Goal: Information Seeking & Learning: Check status

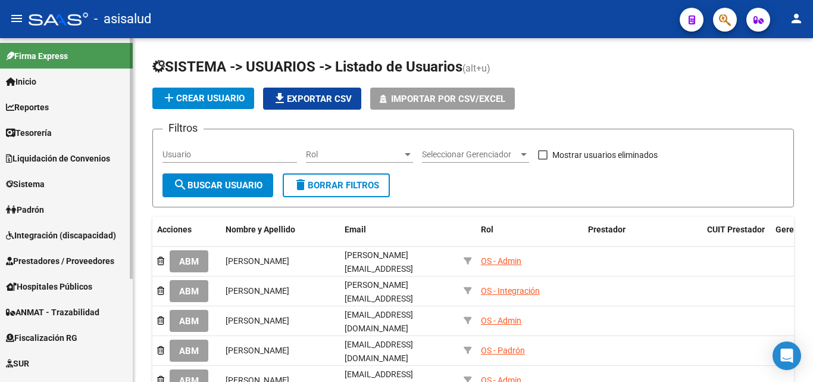
click at [44, 203] on span "Padrón" at bounding box center [25, 209] width 38 height 13
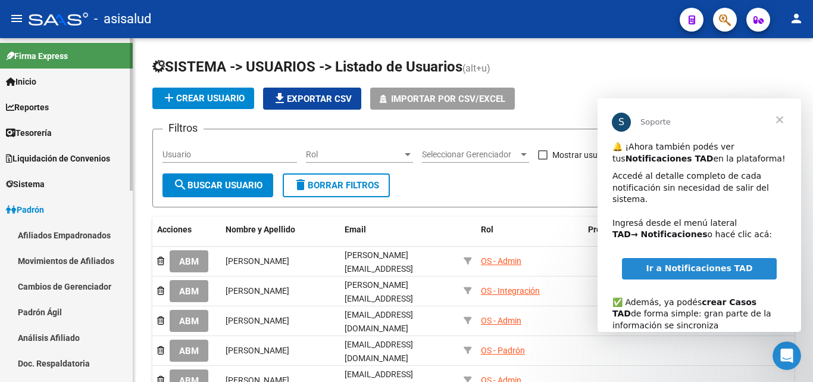
click at [98, 233] on link "Afiliados Empadronados" at bounding box center [66, 235] width 133 height 26
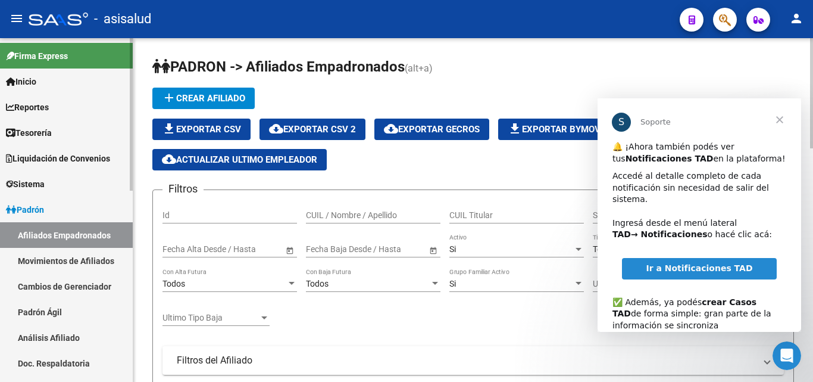
click at [37, 213] on span "Padrón" at bounding box center [25, 209] width 38 height 13
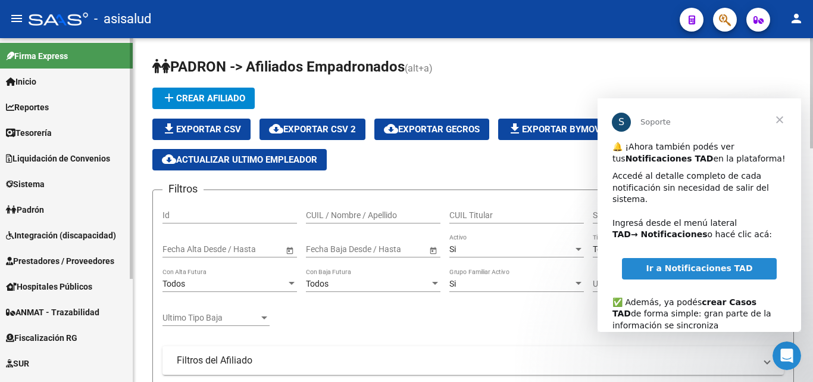
click at [132, 104] on div at bounding box center [131, 158] width 3 height 240
click at [685, 263] on span "Ir a Notificaciones TAD" at bounding box center [699, 268] width 107 height 10
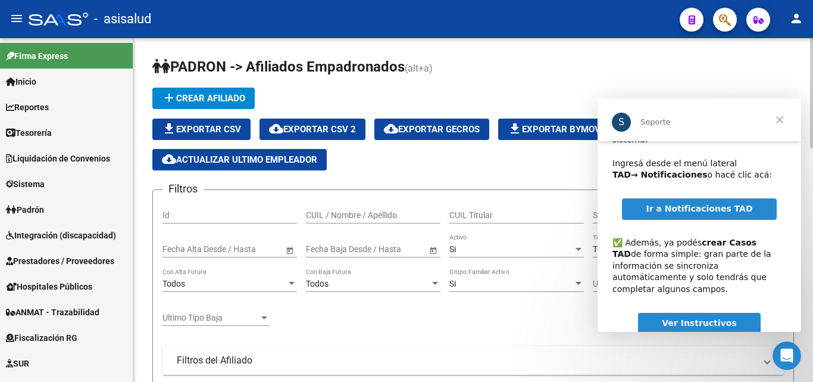
scroll to position [77, 0]
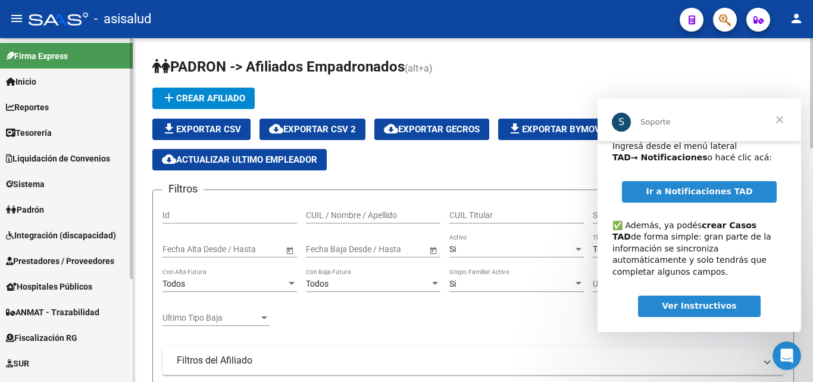
click at [39, 186] on span "Sistema" at bounding box center [25, 183] width 39 height 13
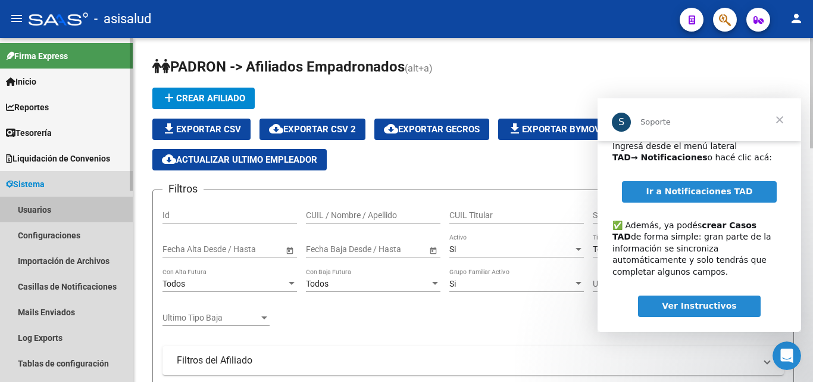
click at [45, 208] on link "Usuarios" at bounding box center [66, 209] width 133 height 26
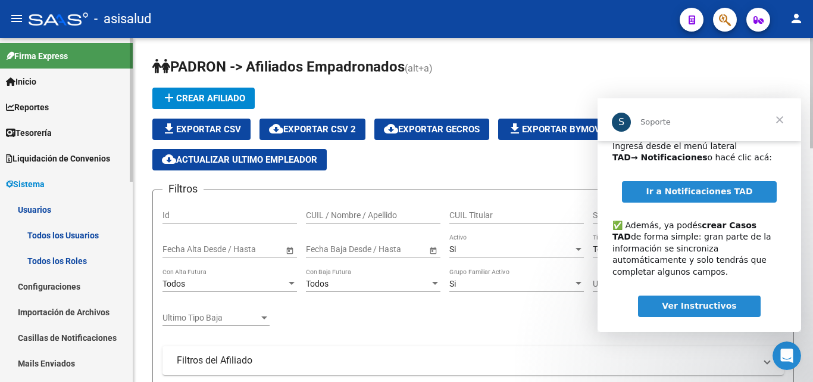
click at [61, 232] on link "Todos los Usuarios" at bounding box center [66, 235] width 133 height 26
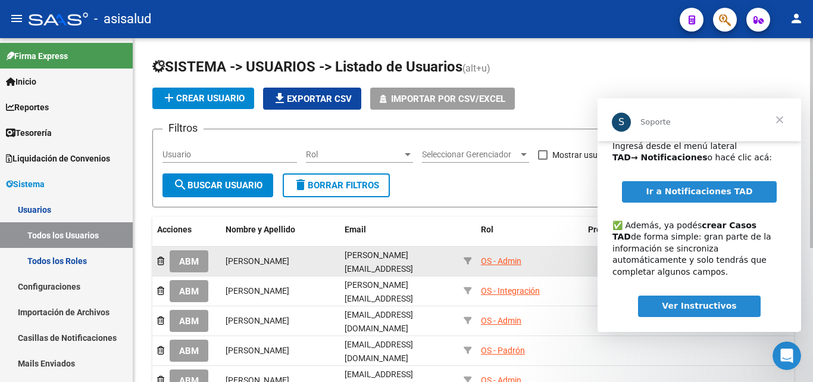
drag, startPoint x: 184, startPoint y: 257, endPoint x: 334, endPoint y: 202, distance: 159.7
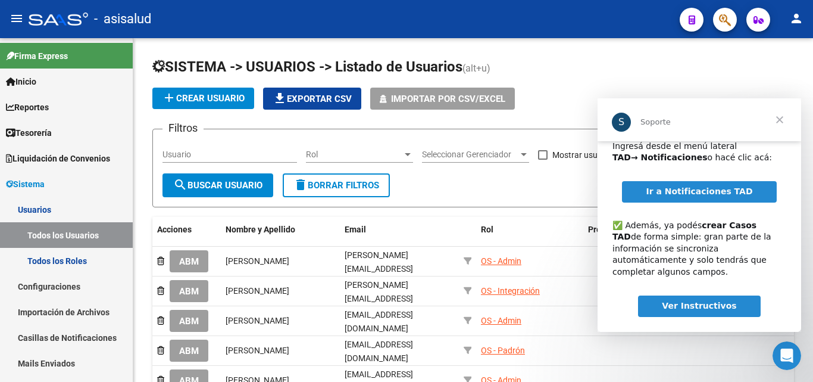
click at [188, 256] on span "ABM" at bounding box center [189, 261] width 20 height 11
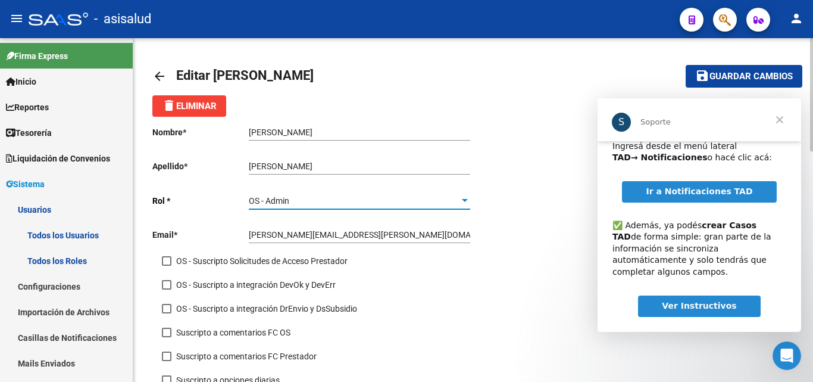
click at [468, 199] on div at bounding box center [465, 201] width 11 height 10
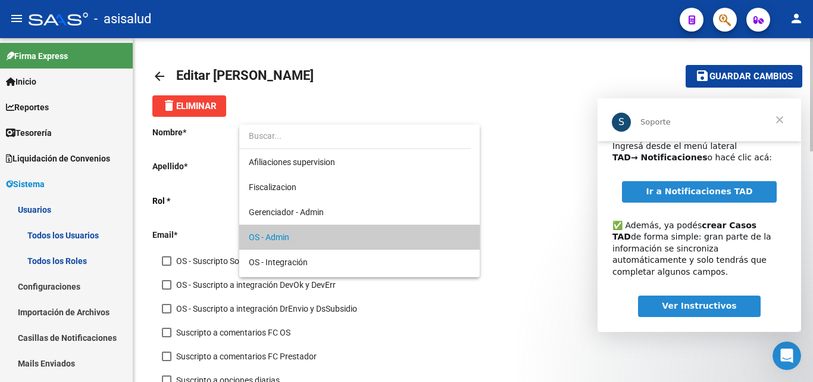
scroll to position [36, 0]
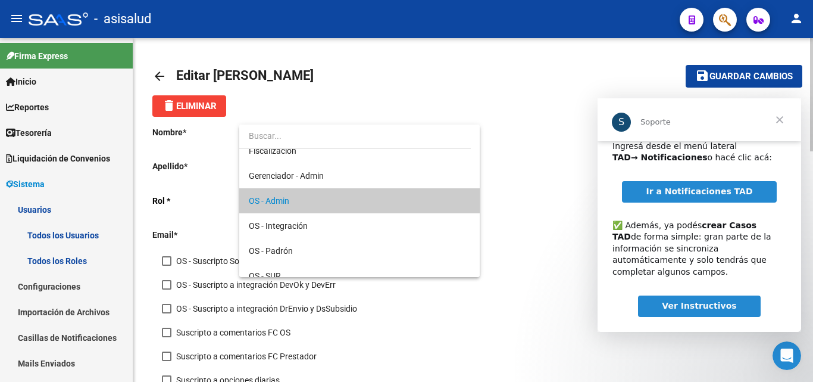
click at [468, 199] on mat-option "OS - Admin" at bounding box center [359, 200] width 240 height 25
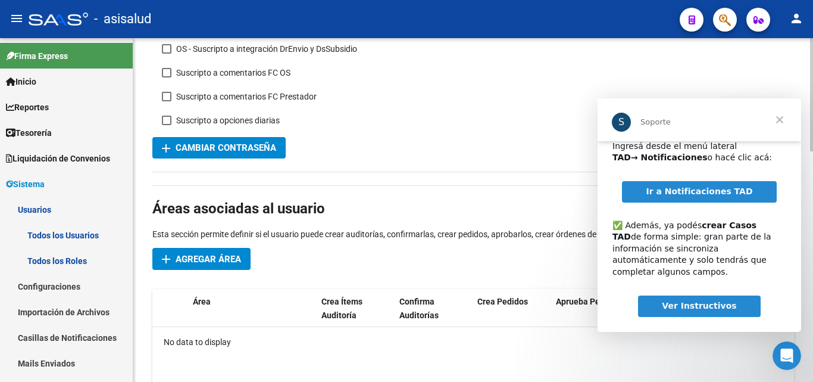
scroll to position [298, 0]
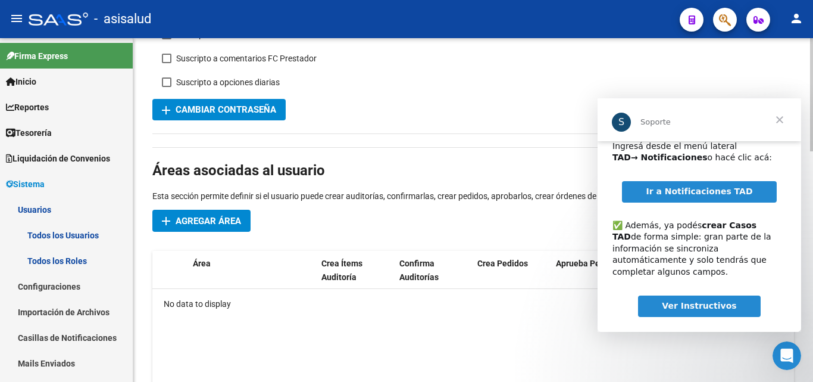
click at [214, 221] on span "Agregar Área" at bounding box center [208, 220] width 65 height 11
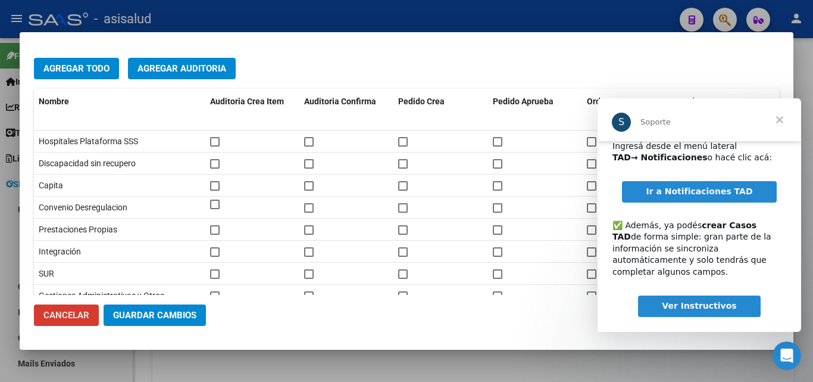
scroll to position [60, 0]
click at [59, 318] on span "Cancelar" at bounding box center [66, 315] width 46 height 11
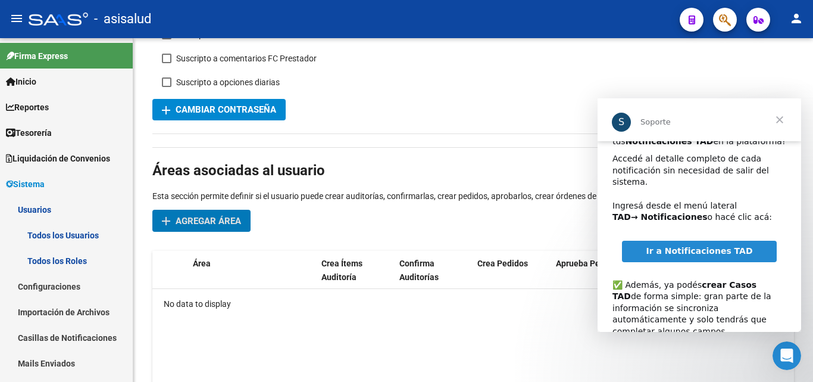
scroll to position [77, 0]
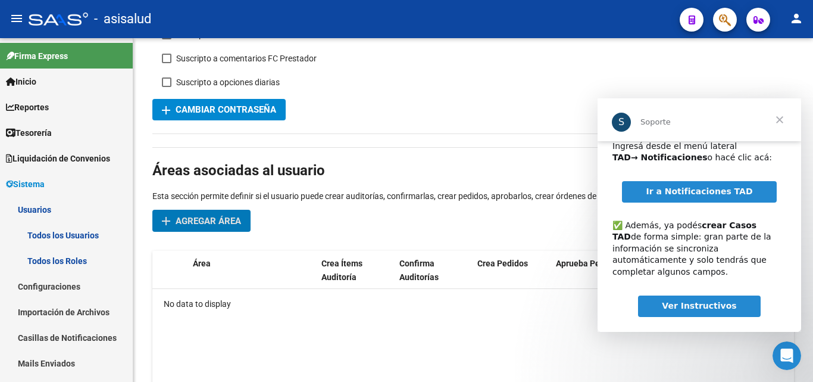
click at [678, 188] on link "Ir a Notificaciones TAD" at bounding box center [699, 191] width 154 height 21
click at [735, 24] on button "button" at bounding box center [725, 20] width 24 height 24
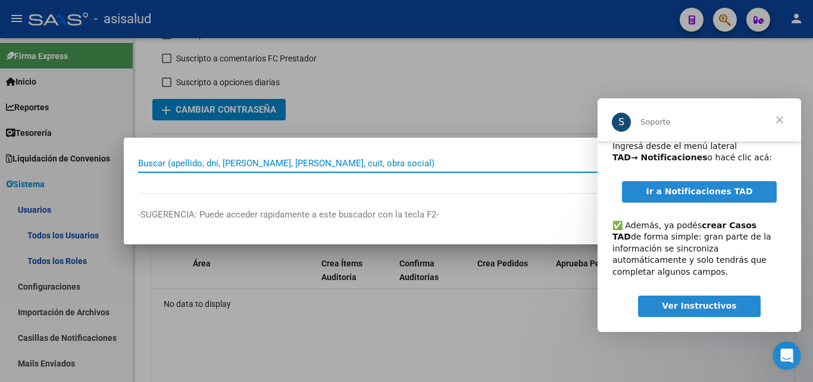
paste input "27162044554"
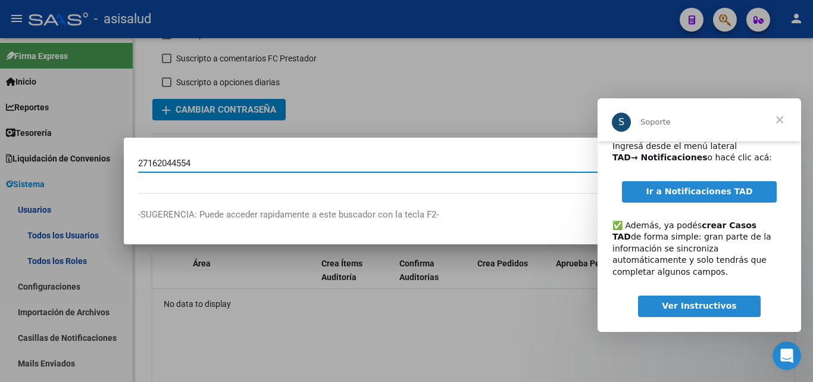
type input "27162044554"
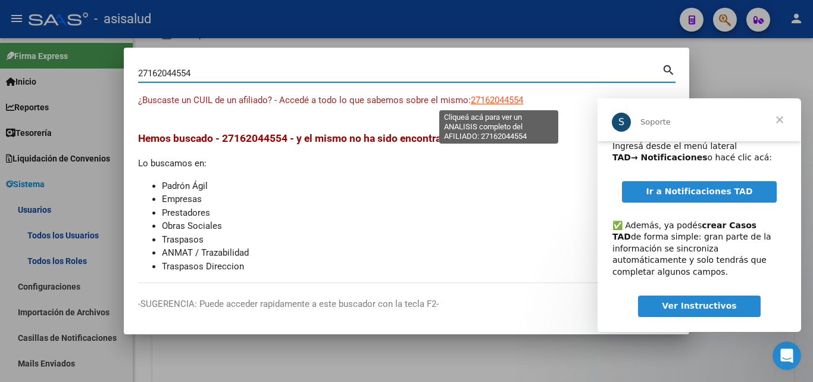
click at [496, 98] on span "27162044554" at bounding box center [497, 100] width 52 height 11
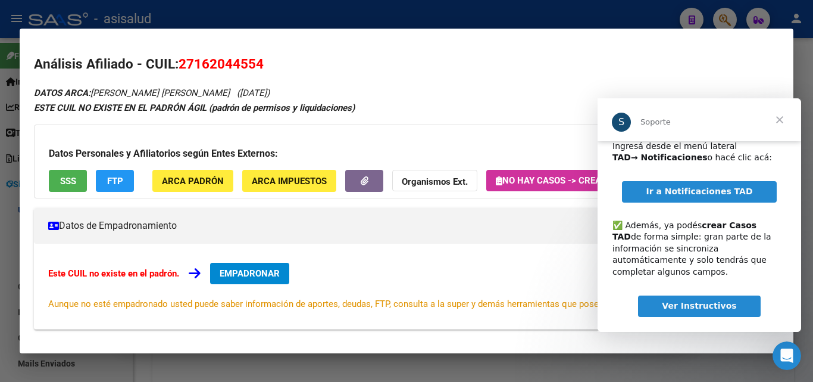
click at [779, 119] on span "Cerrar" at bounding box center [779, 119] width 43 height 43
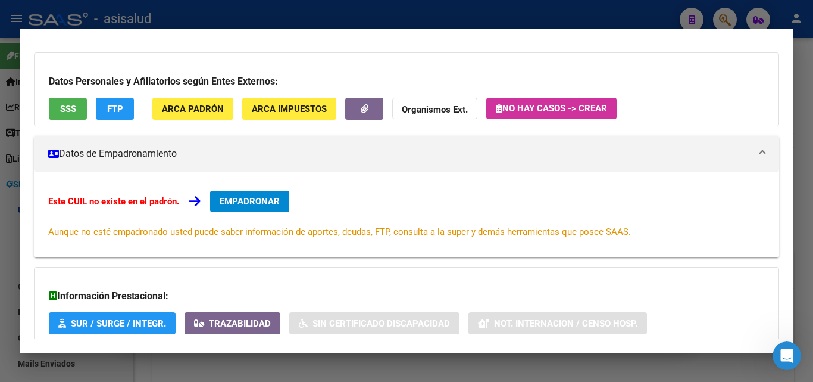
scroll to position [0, 0]
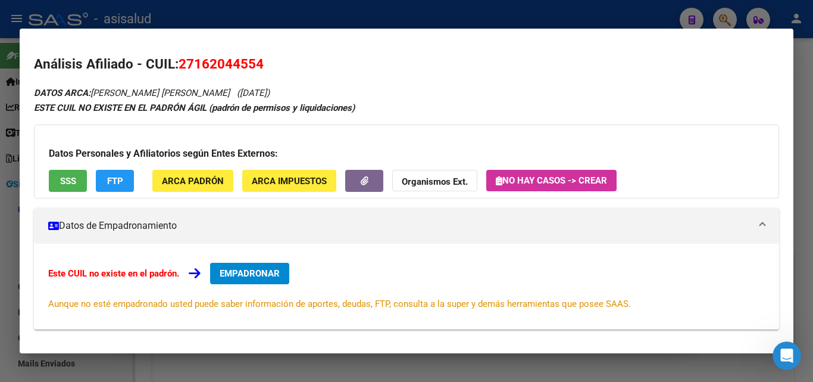
click at [64, 183] on span "SSS" at bounding box center [68, 181] width 16 height 11
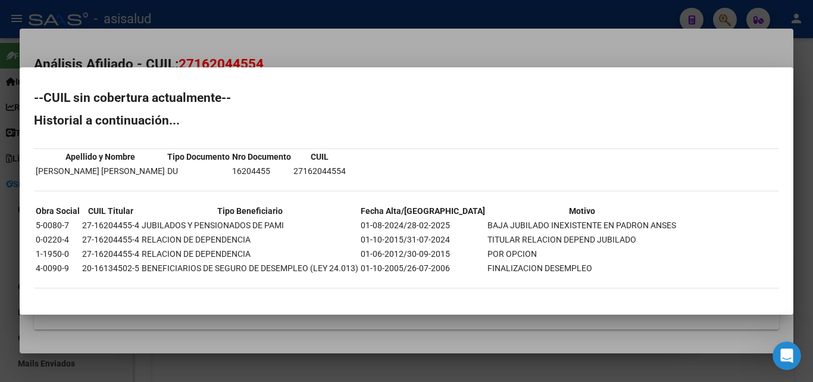
click at [411, 52] on div at bounding box center [406, 191] width 813 height 382
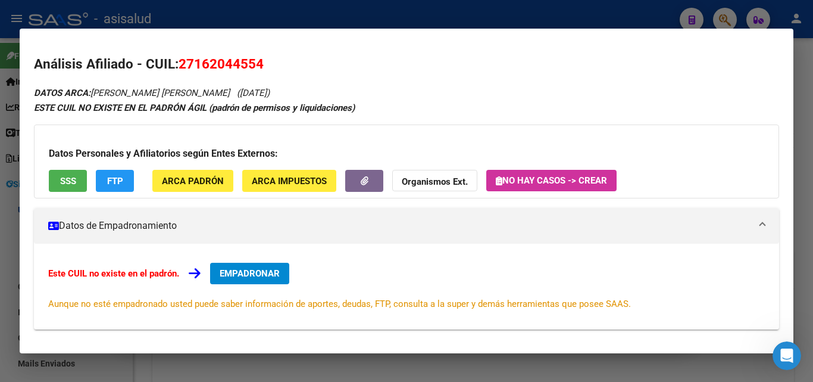
scroll to position [178, 0]
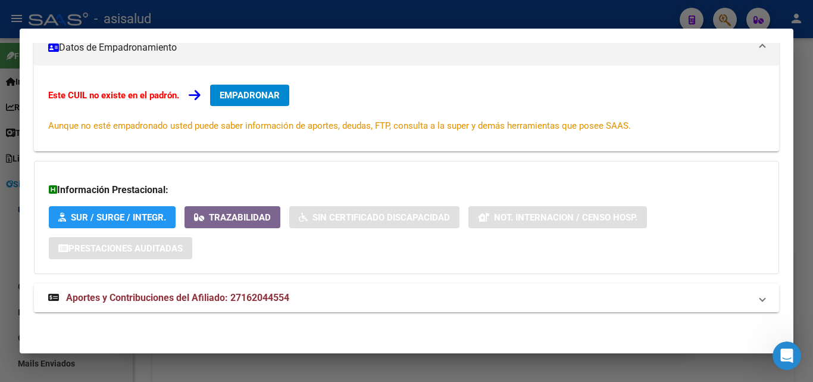
click at [233, 293] on span "Aportes y Contribuciones del Afiliado: 27162044554" at bounding box center [177, 297] width 223 height 11
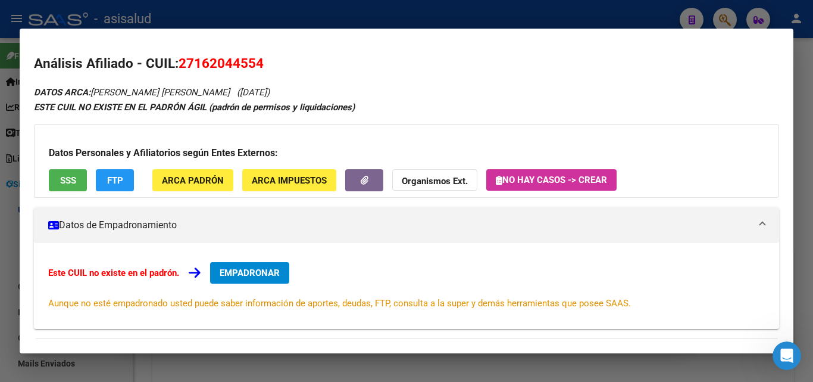
scroll to position [0, 0]
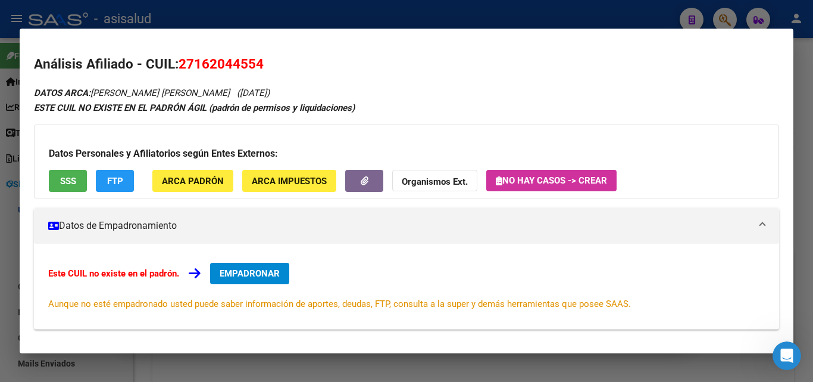
click at [401, 15] on div at bounding box center [406, 191] width 813 height 382
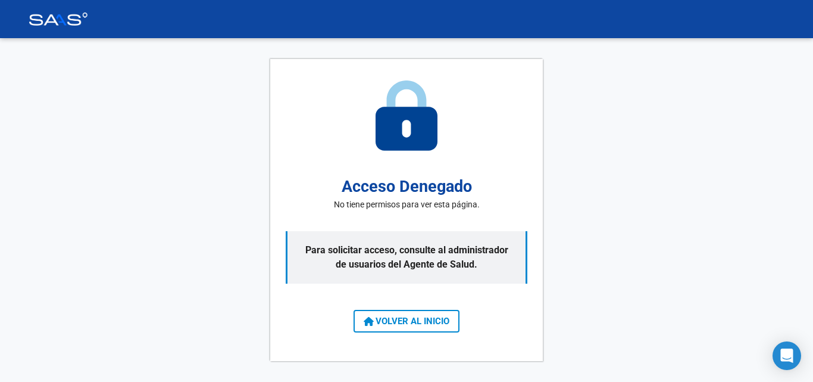
click at [447, 324] on span "VOLVER AL INICIO" at bounding box center [407, 320] width 86 height 11
click at [423, 321] on span "VOLVER AL INICIO" at bounding box center [407, 320] width 86 height 11
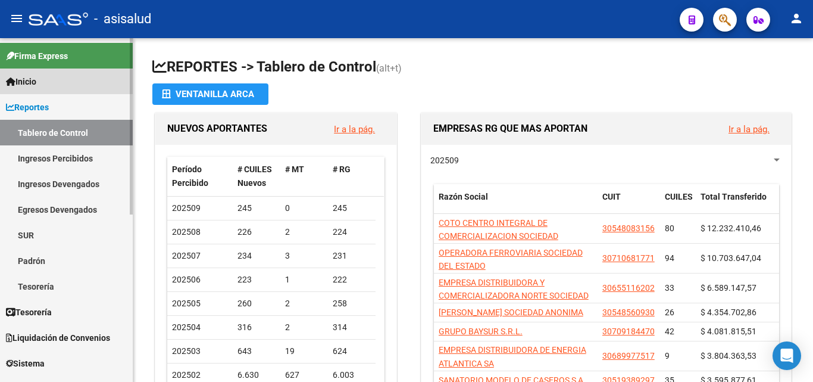
click at [55, 83] on link "Inicio" at bounding box center [66, 81] width 133 height 26
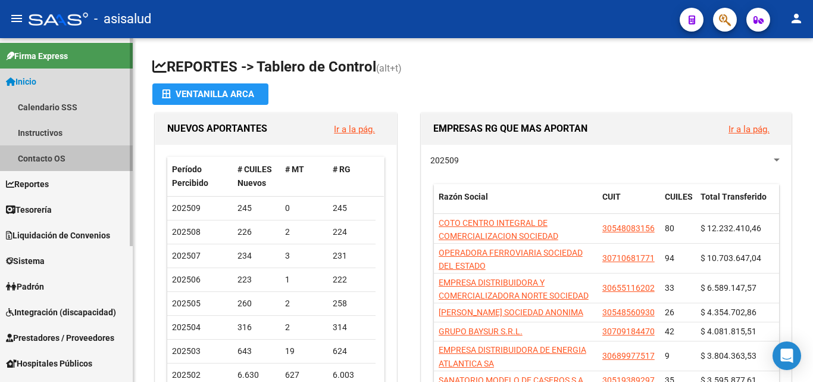
click at [51, 155] on link "Contacto OS" at bounding box center [66, 158] width 133 height 26
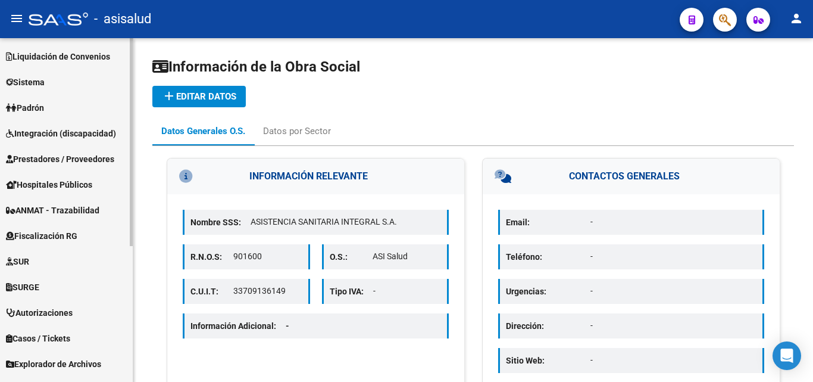
scroll to position [224, 0]
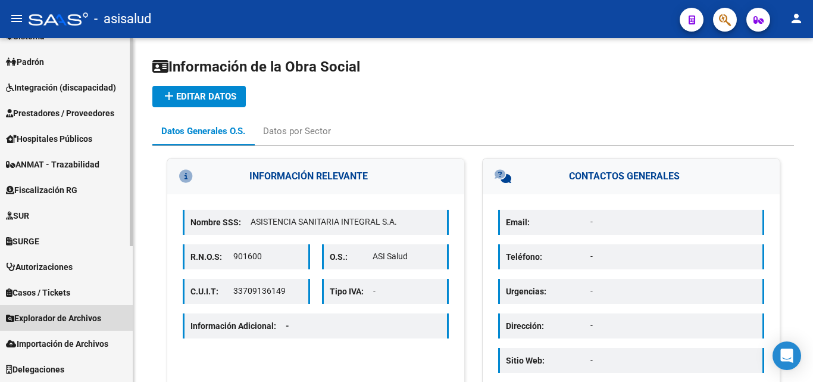
click at [83, 322] on span "Explorador de Archivos" at bounding box center [53, 317] width 95 height 13
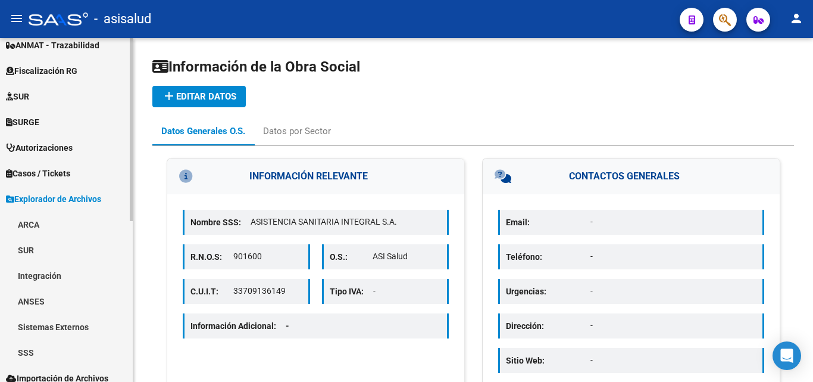
scroll to position [301, 0]
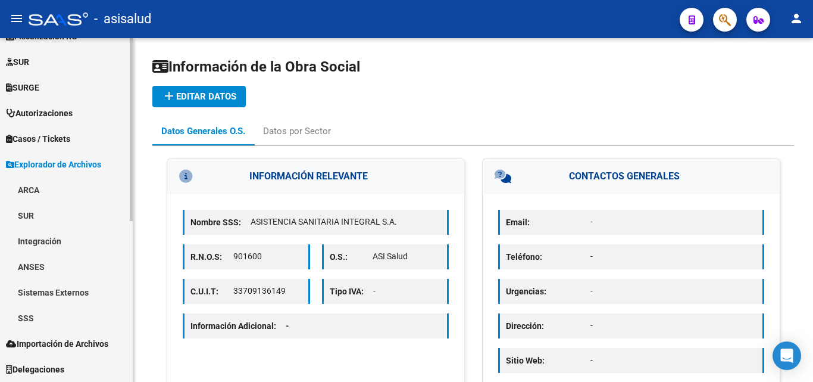
click at [43, 192] on link "ARCA" at bounding box center [66, 190] width 133 height 26
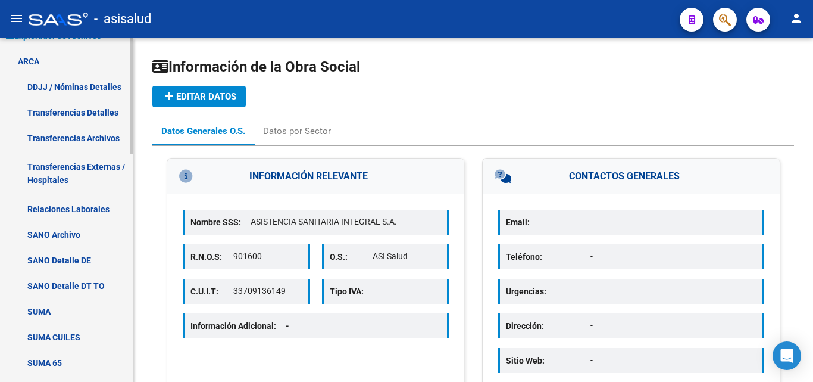
scroll to position [382, 0]
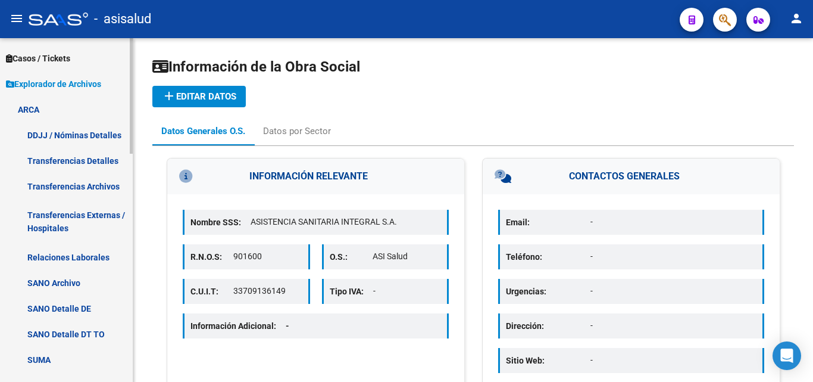
click at [42, 57] on span "Casos / Tickets" at bounding box center [38, 58] width 64 height 13
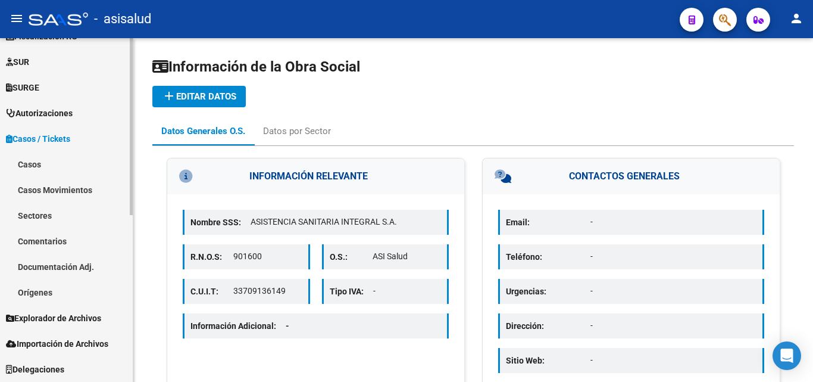
scroll to position [301, 0]
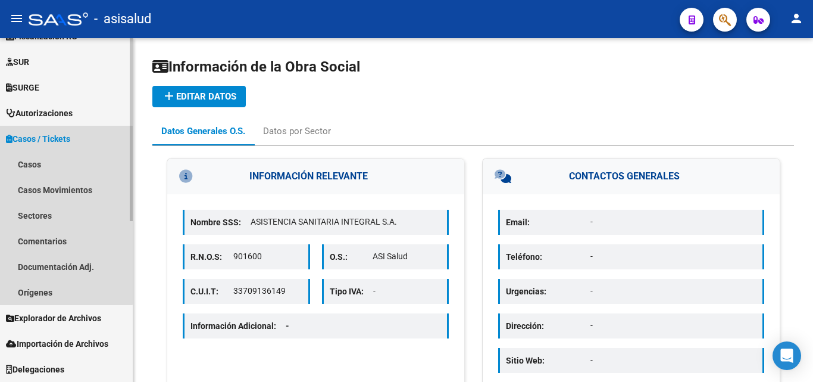
click at [43, 137] on span "Casos / Tickets" at bounding box center [38, 138] width 64 height 13
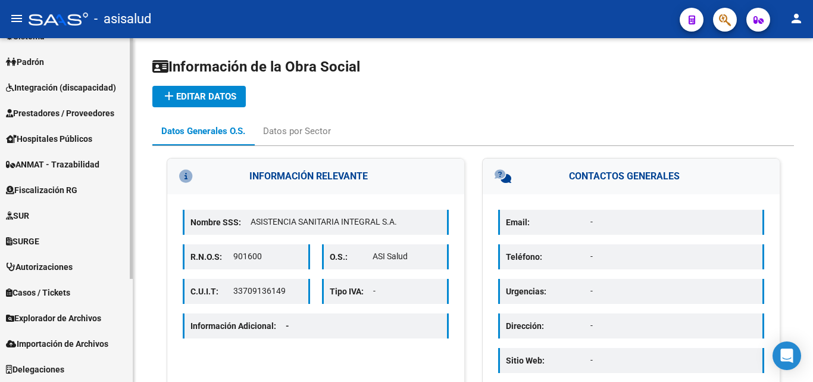
scroll to position [0, 0]
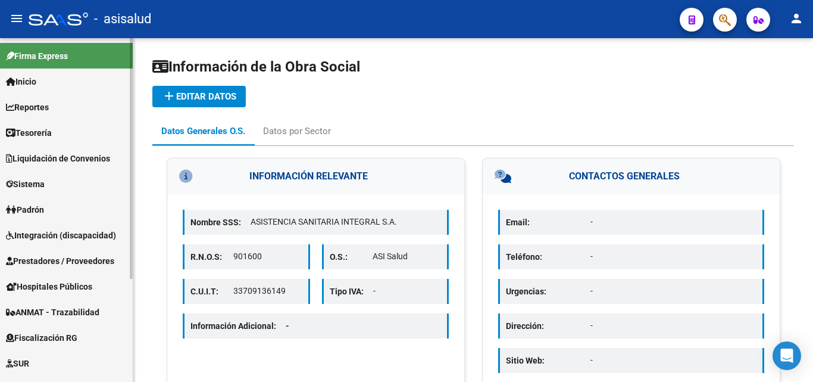
drag, startPoint x: 48, startPoint y: 184, endPoint x: 54, endPoint y: 183, distance: 6.1
click at [45, 184] on span "Sistema" at bounding box center [25, 183] width 39 height 13
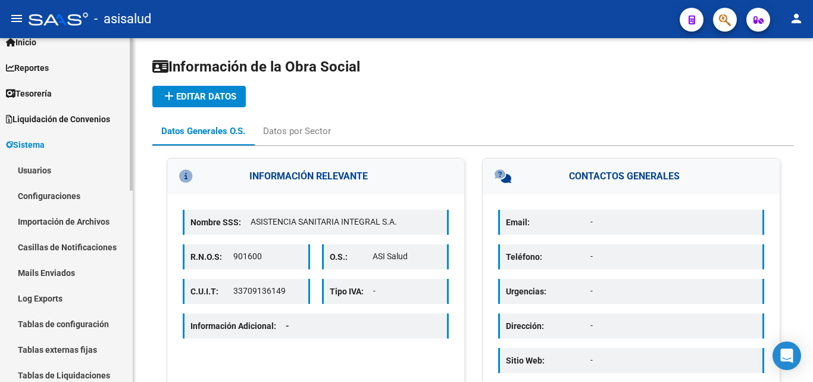
scroll to position [60, 0]
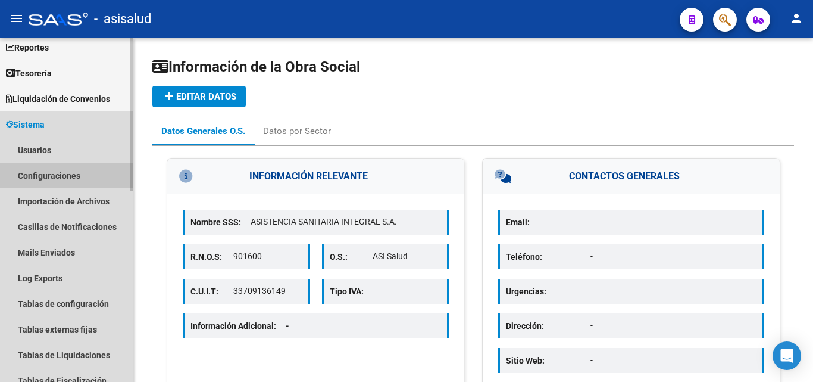
click at [56, 172] on link "Configuraciones" at bounding box center [66, 176] width 133 height 26
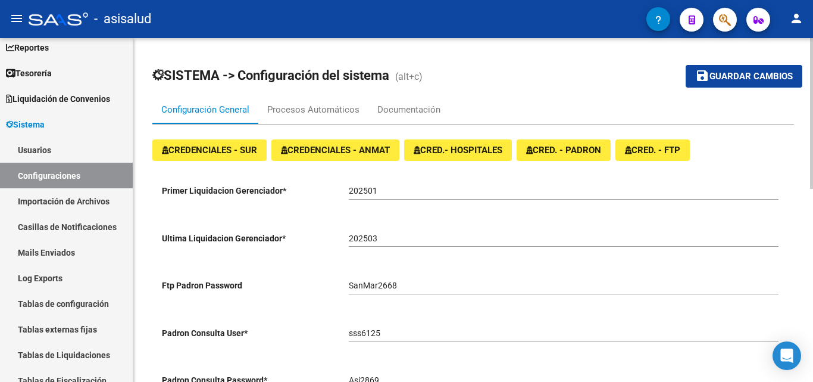
click at [585, 152] on span "CRED. - PADRON" at bounding box center [563, 150] width 75 height 11
click at [467, 153] on span "CRED.- HOSPITALES" at bounding box center [458, 150] width 89 height 11
click at [373, 150] on span "CREDENCIALES - ANMAT" at bounding box center [335, 150] width 109 height 11
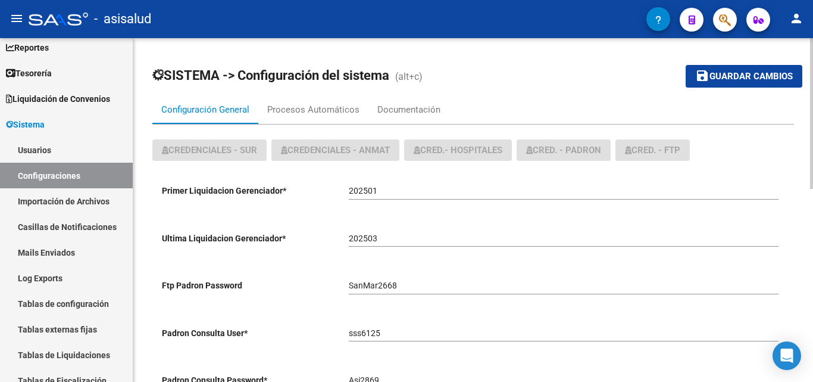
click at [273, 104] on div "Procesos Automáticos" at bounding box center [313, 109] width 92 height 13
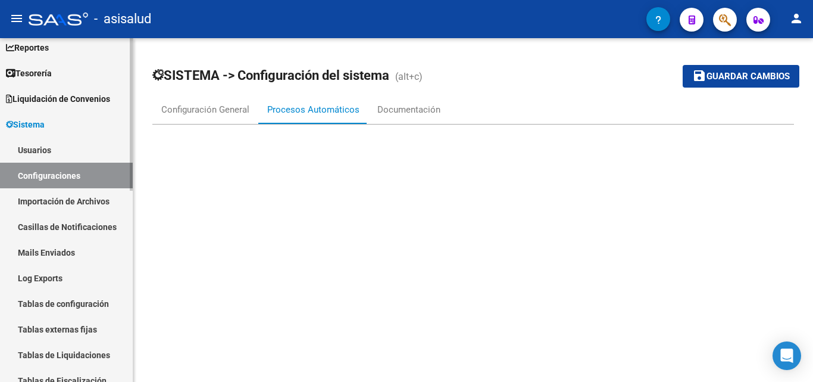
click at [24, 177] on link "Configuraciones" at bounding box center [66, 176] width 133 height 26
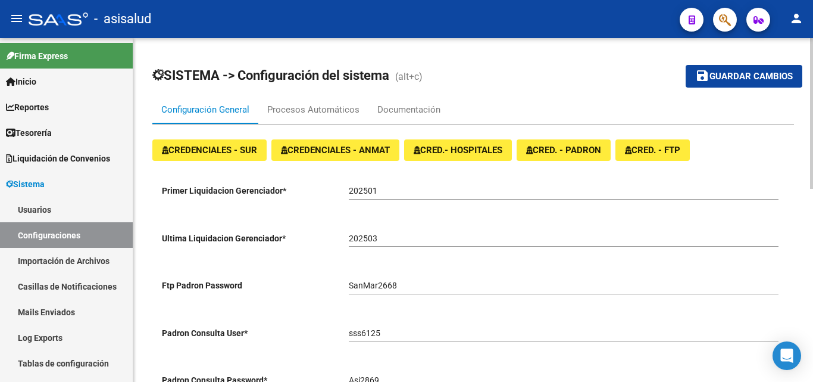
click at [593, 149] on span "CRED. - PADRON" at bounding box center [563, 150] width 75 height 11
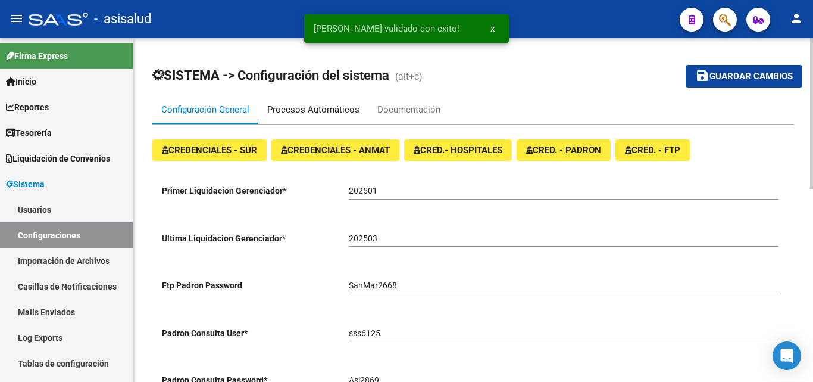
click at [335, 104] on div "Procesos Automáticos" at bounding box center [313, 109] width 92 height 13
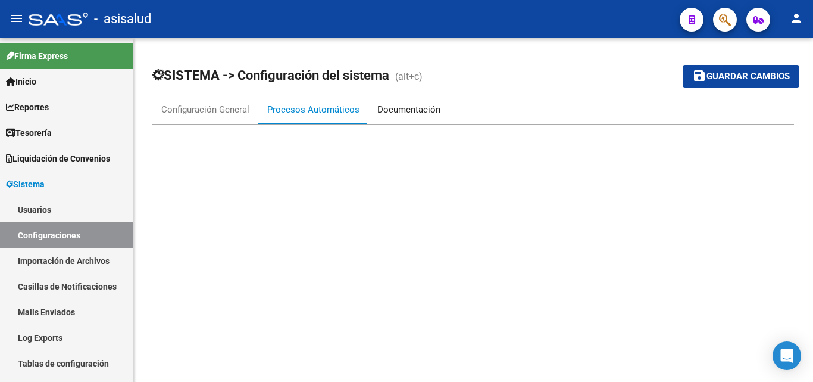
click at [403, 109] on div "Documentación" at bounding box center [408, 109] width 63 height 13
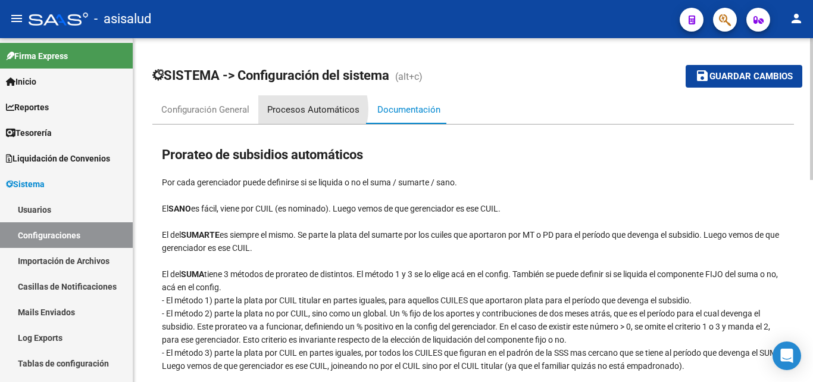
click at [301, 109] on div "Procesos Automáticos" at bounding box center [313, 109] width 92 height 13
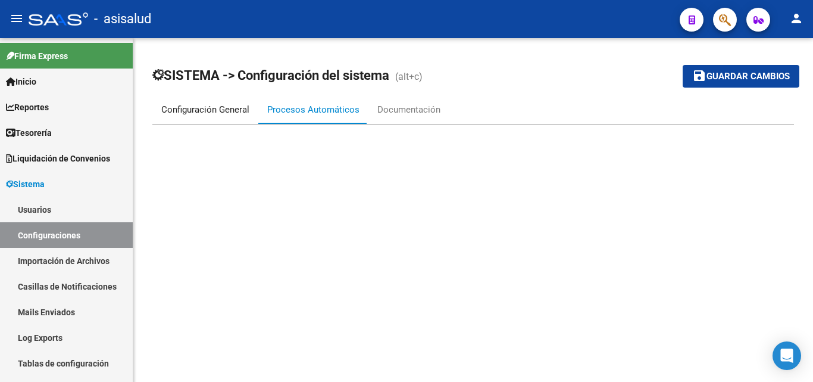
click at [219, 102] on div "Configuración General" at bounding box center [205, 109] width 106 height 29
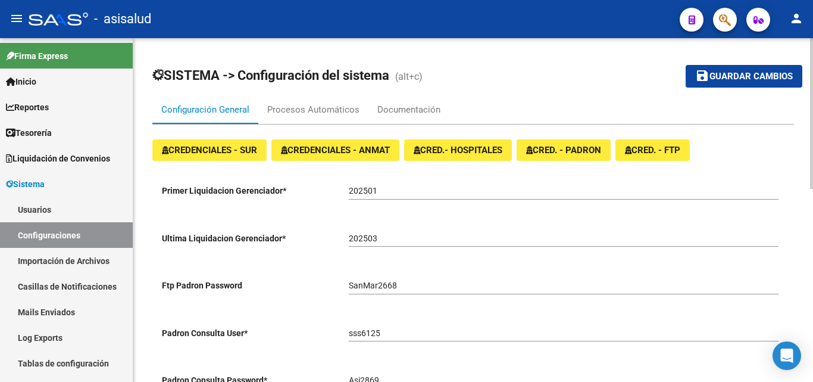
click at [679, 151] on span "CRED. - FTP" at bounding box center [652, 150] width 55 height 11
click at [331, 113] on div "Procesos Automáticos" at bounding box center [313, 109] width 92 height 13
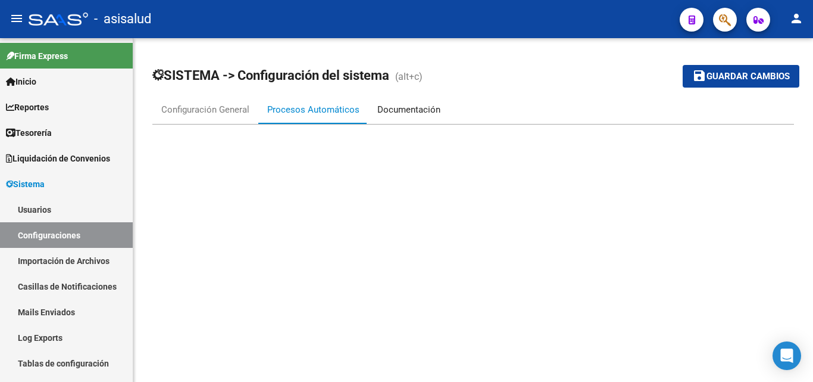
click at [384, 109] on div "Documentación" at bounding box center [408, 109] width 63 height 13
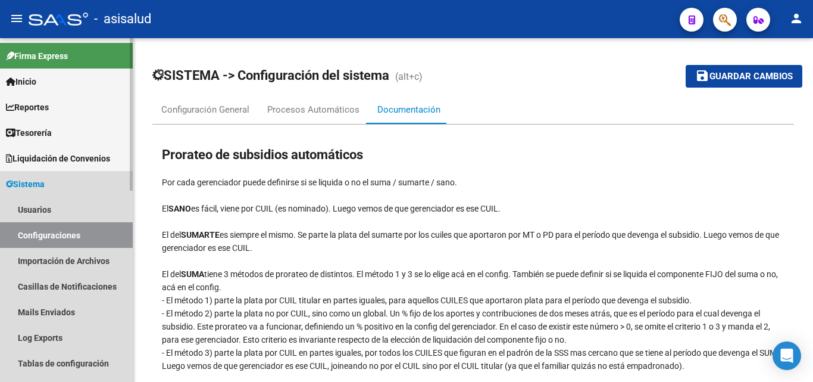
click at [62, 177] on link "Sistema" at bounding box center [66, 184] width 133 height 26
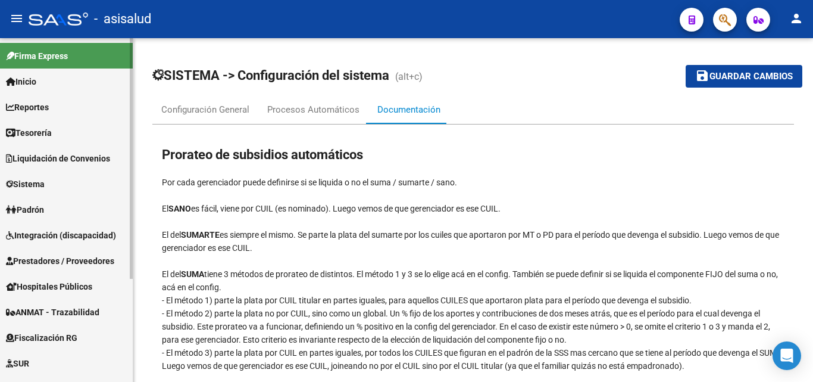
click at [73, 58] on link "Firma Express" at bounding box center [66, 56] width 133 height 26
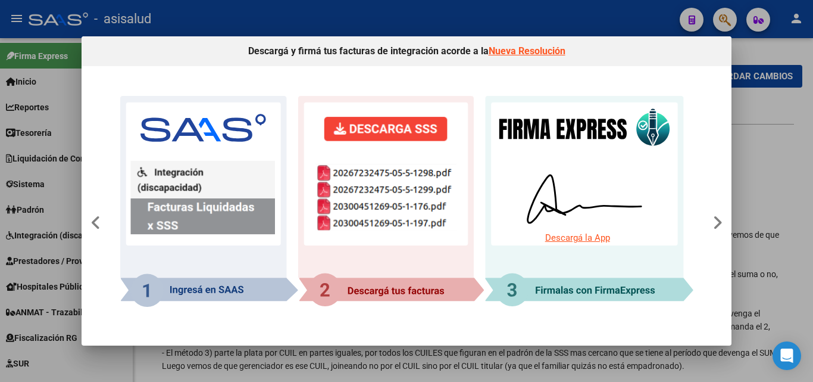
click at [336, 20] on div at bounding box center [406, 191] width 813 height 382
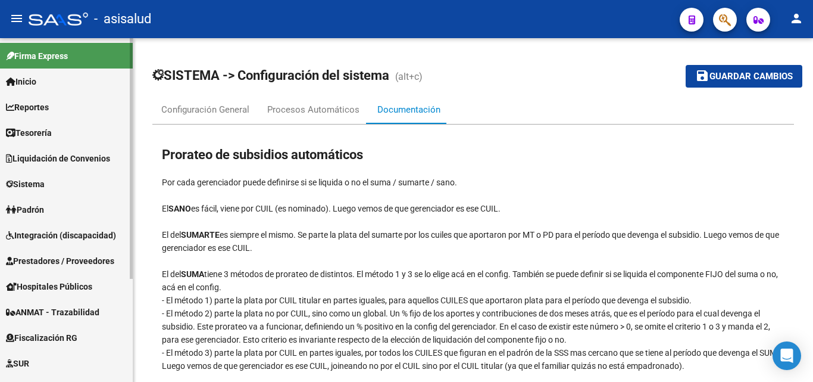
click at [68, 80] on link "Inicio" at bounding box center [66, 81] width 133 height 26
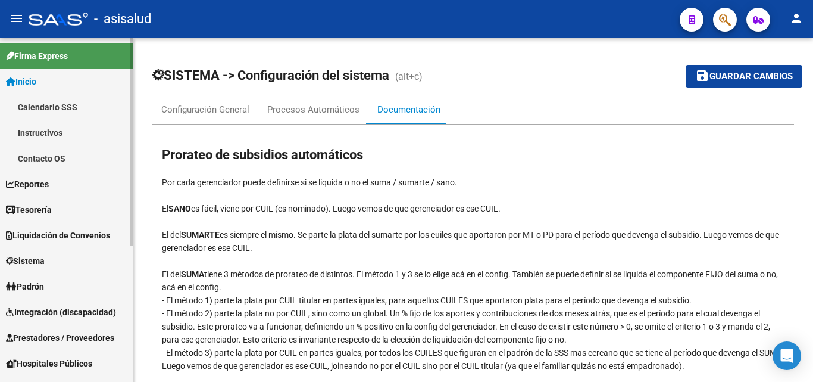
click at [69, 107] on link "Calendario SSS" at bounding box center [66, 107] width 133 height 26
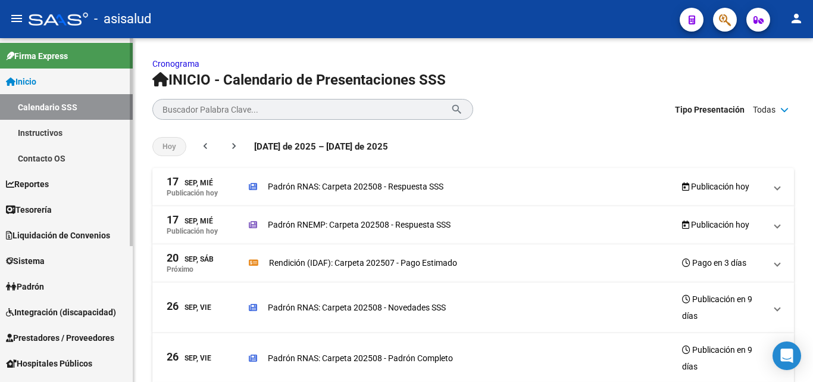
click at [73, 111] on link "Calendario SSS" at bounding box center [66, 107] width 133 height 26
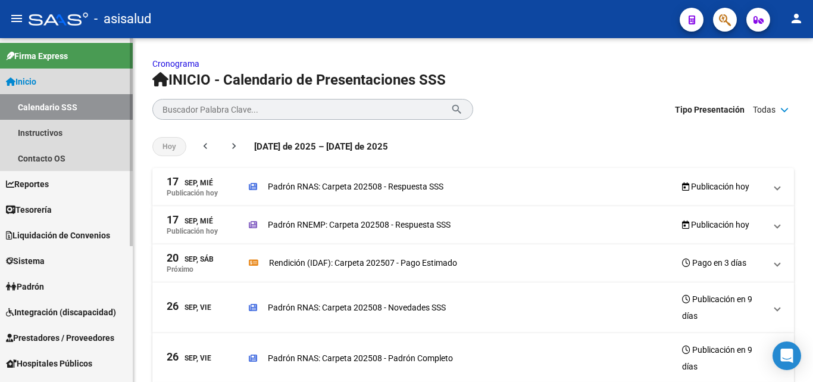
click at [22, 85] on span "Inicio" at bounding box center [21, 81] width 30 height 13
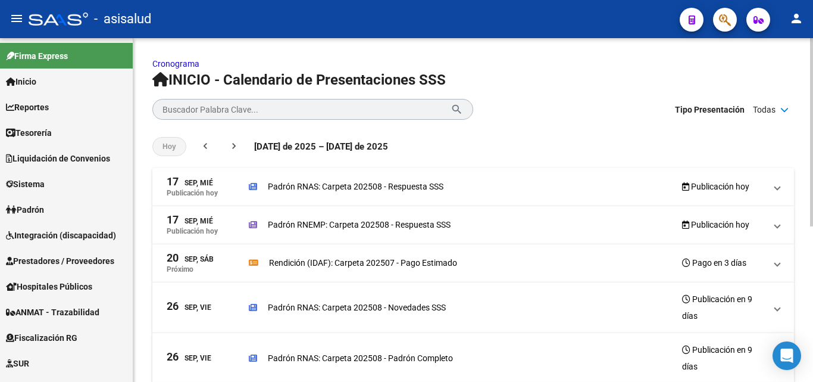
click at [781, 224] on mat-expansion-panel-header "17 Sep, Mié Publicación hoy Padrón RNEMP: Carpeta 202508 - Respuesta SSS Public…" at bounding box center [473, 225] width 642 height 38
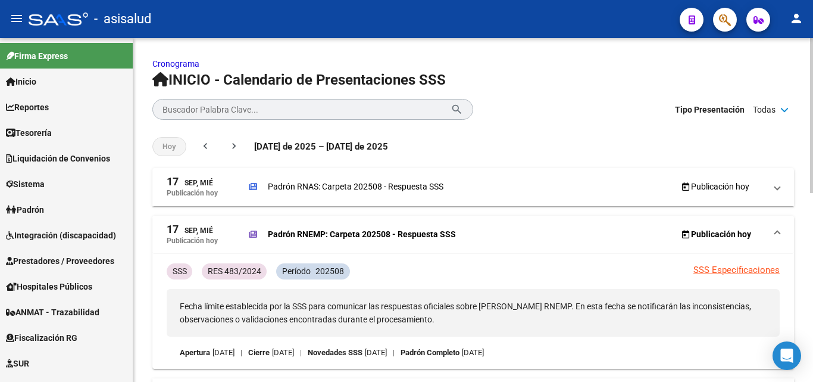
click at [782, 230] on mat-expansion-panel-header "17 Sep, Mié Publicación hoy Padrón RNEMP: Carpeta 202508 - Respuesta SSS Public…" at bounding box center [473, 234] width 642 height 38
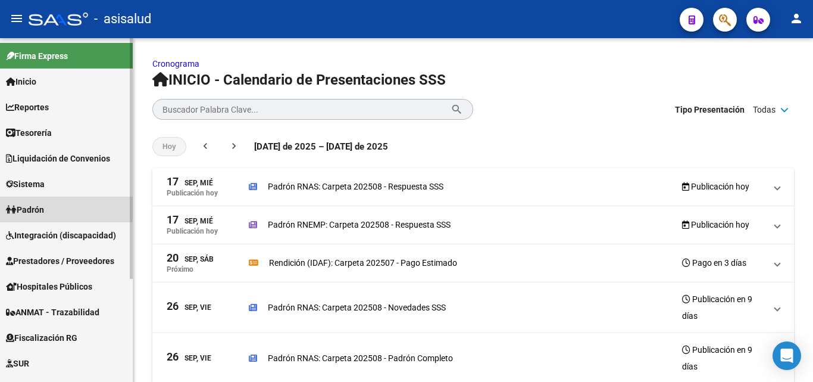
click at [43, 206] on span "Padrón" at bounding box center [25, 209] width 38 height 13
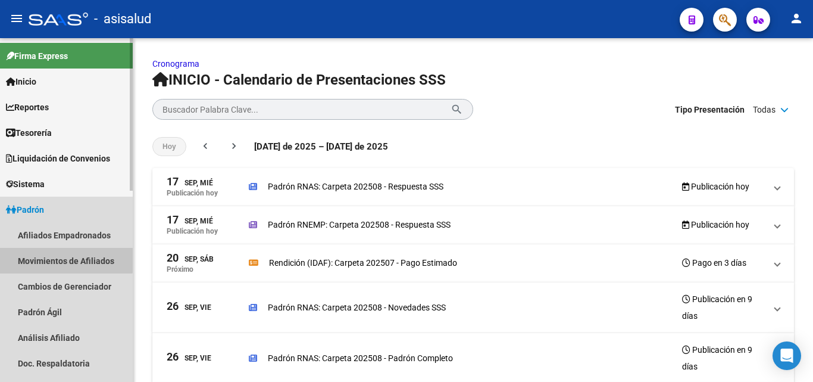
click at [65, 257] on link "Movimientos de Afiliados" at bounding box center [66, 261] width 133 height 26
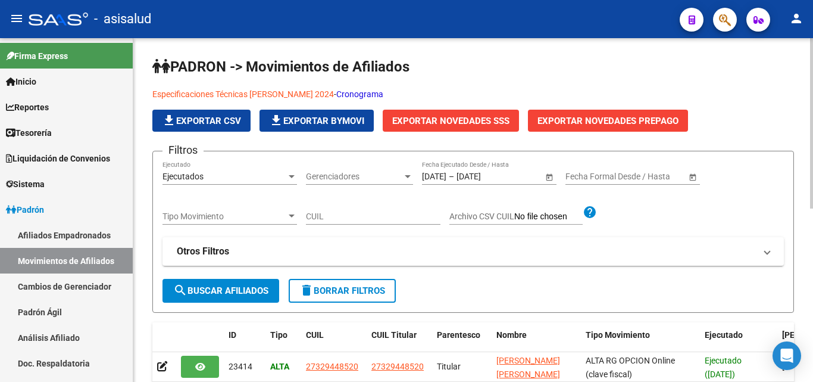
click at [377, 92] on link "Cronograma" at bounding box center [359, 94] width 47 height 10
click at [717, 19] on button "button" at bounding box center [725, 20] width 24 height 24
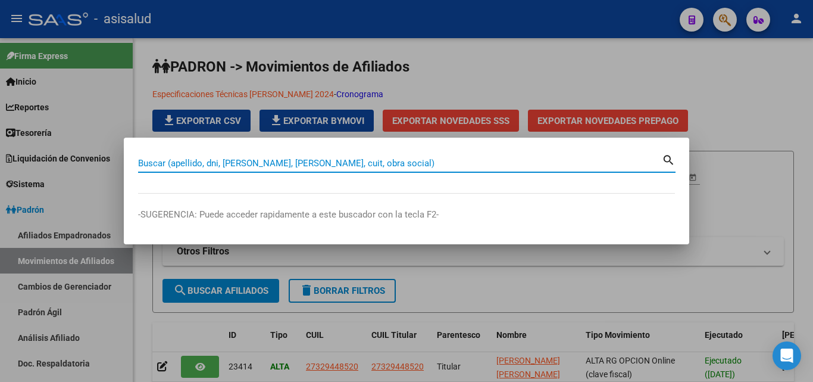
paste input "16204455"
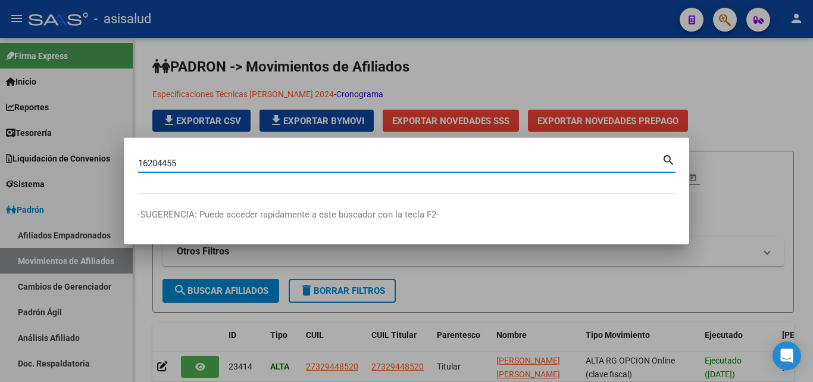
type input "16204455"
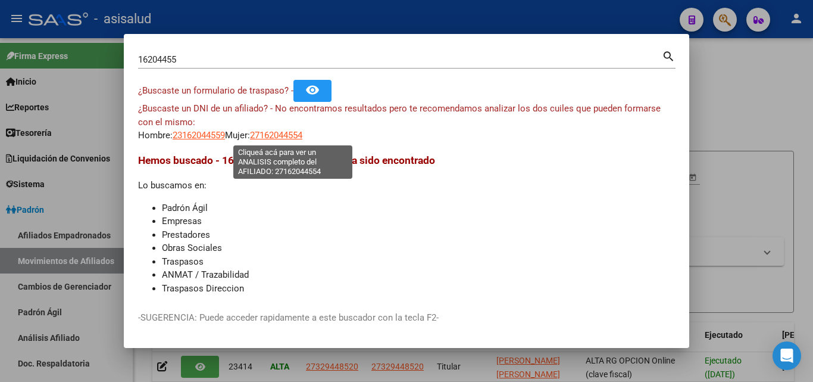
click at [302, 136] on span "27162044554" at bounding box center [276, 135] width 52 height 11
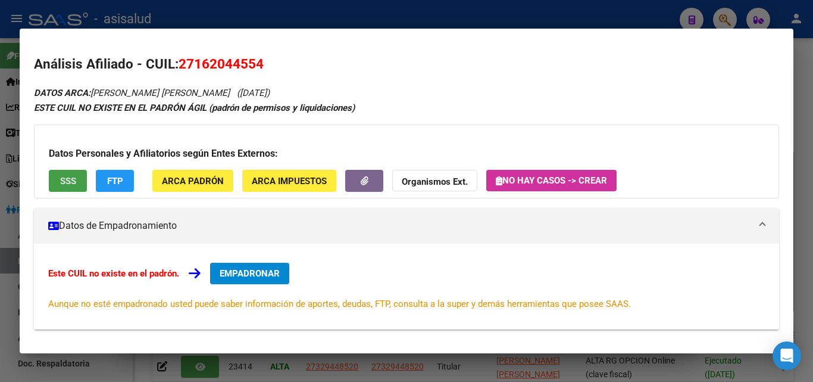
click at [65, 177] on span "SSS" at bounding box center [68, 181] width 16 height 11
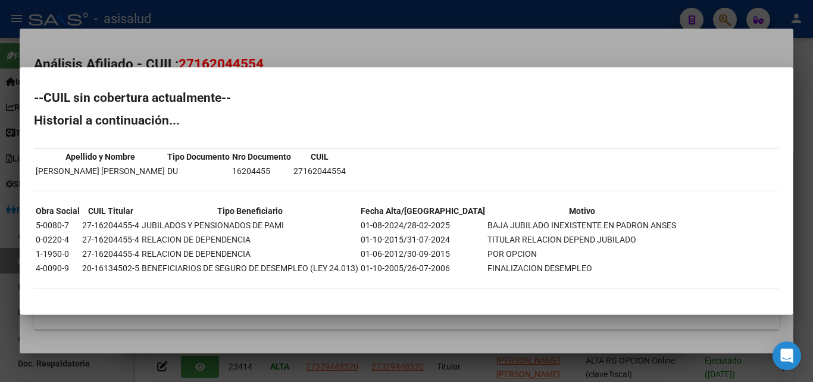
click at [338, 49] on div at bounding box center [406, 191] width 813 height 382
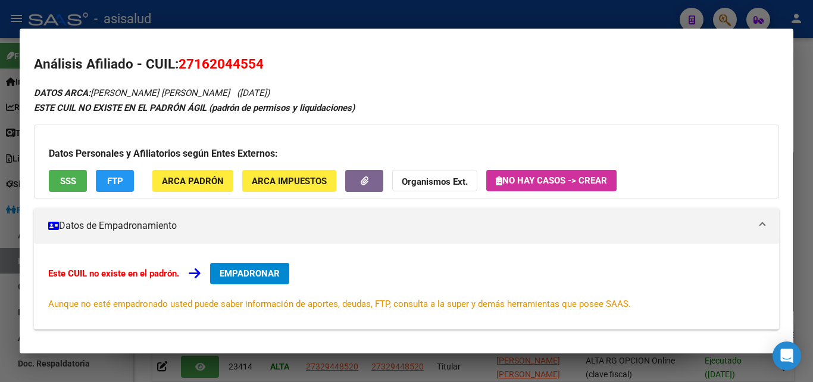
click at [207, 13] on div at bounding box center [406, 191] width 813 height 382
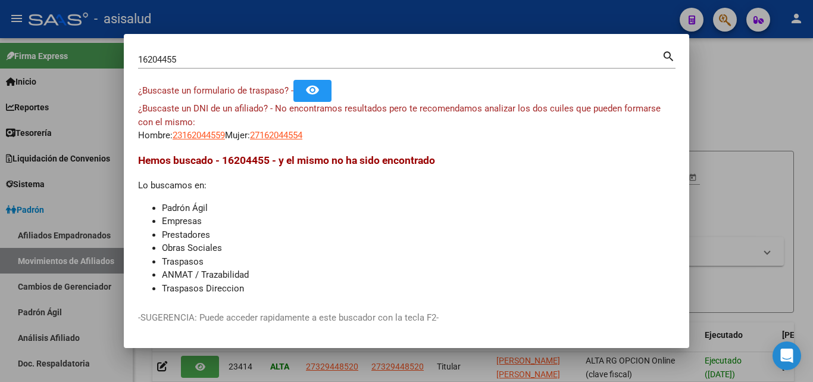
click at [567, 18] on div at bounding box center [406, 191] width 813 height 382
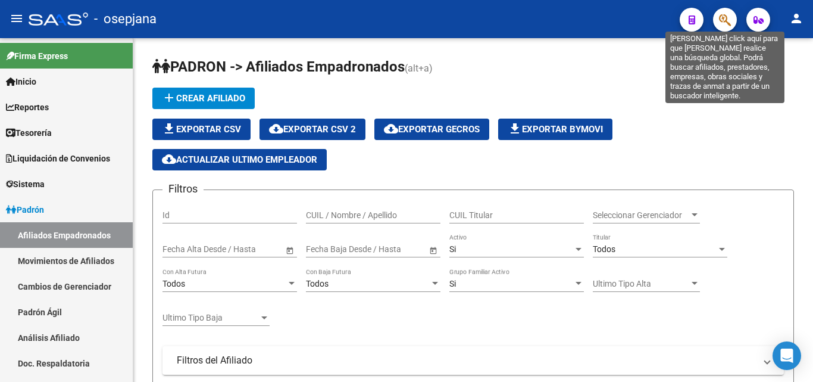
click at [725, 18] on icon "button" at bounding box center [725, 20] width 12 height 14
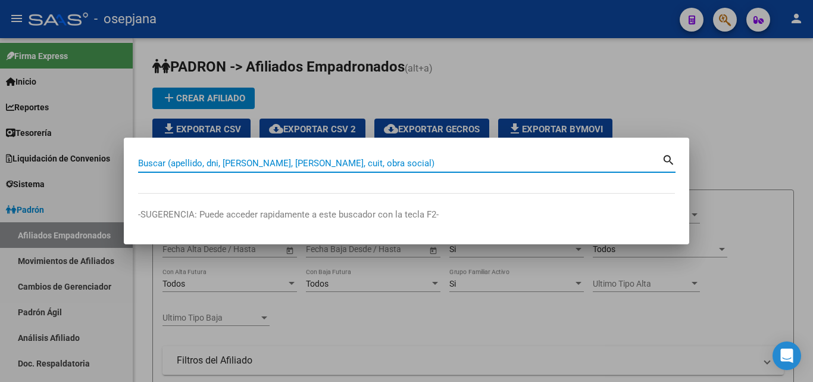
paste input "27162044554"
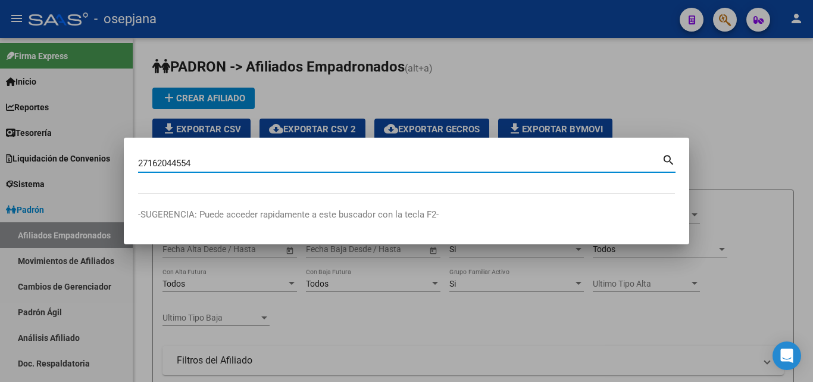
type input "27162044554"
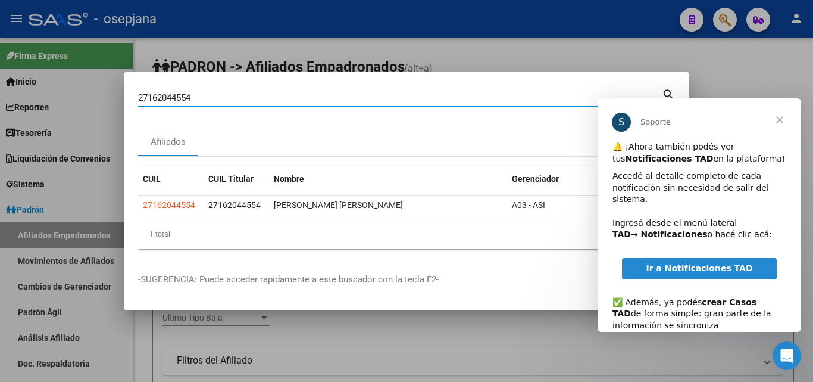
click at [779, 117] on span "Cerrar" at bounding box center [779, 119] width 43 height 43
